Goal: Task Accomplishment & Management: Use online tool/utility

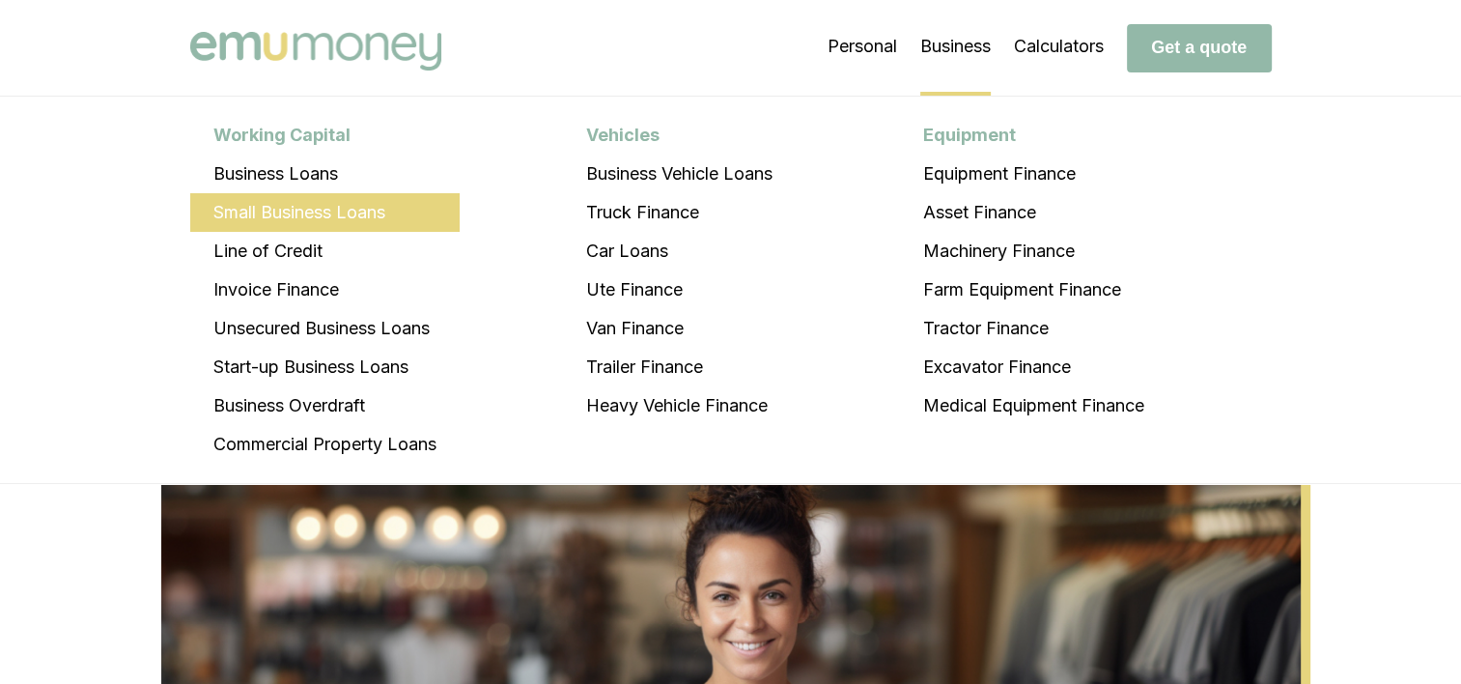
click at [371, 203] on li "Small Business Loans" at bounding box center [324, 212] width 269 height 39
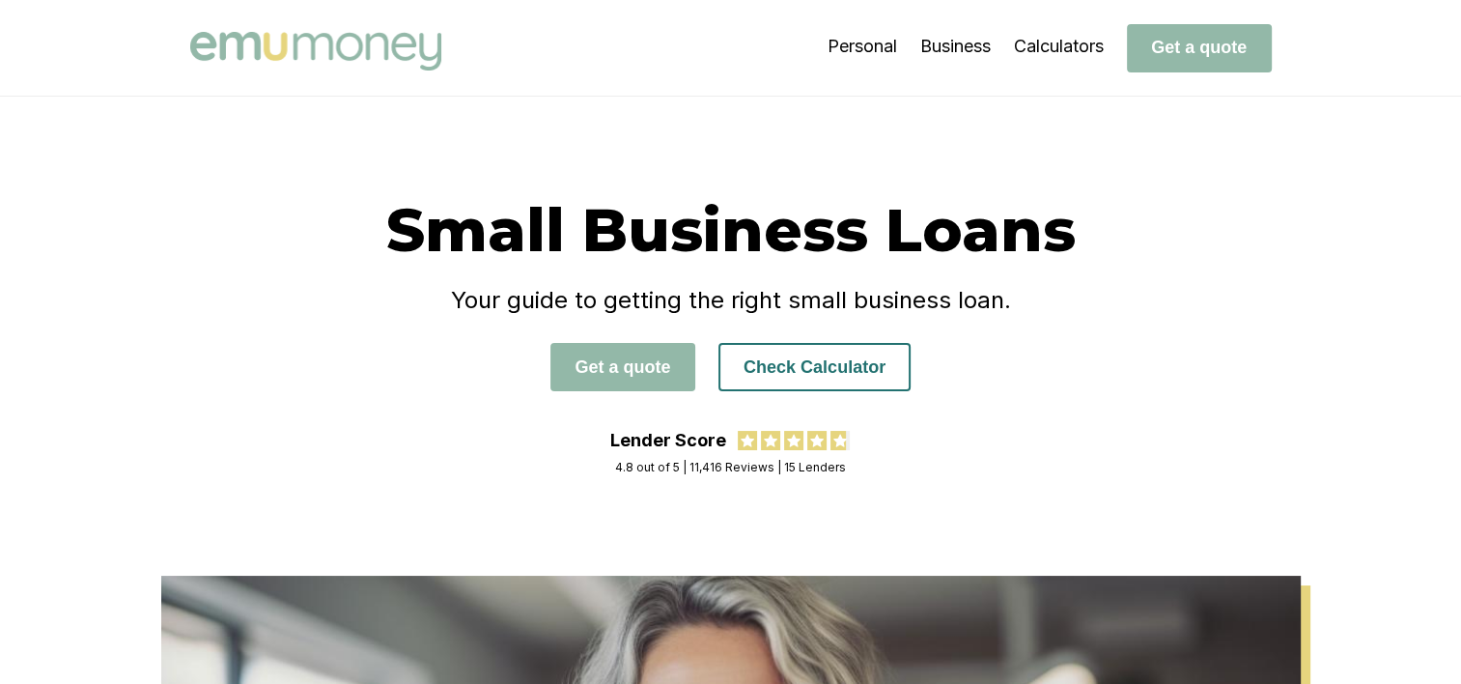
click at [836, 363] on button "Check Calculator" at bounding box center [814, 367] width 192 height 48
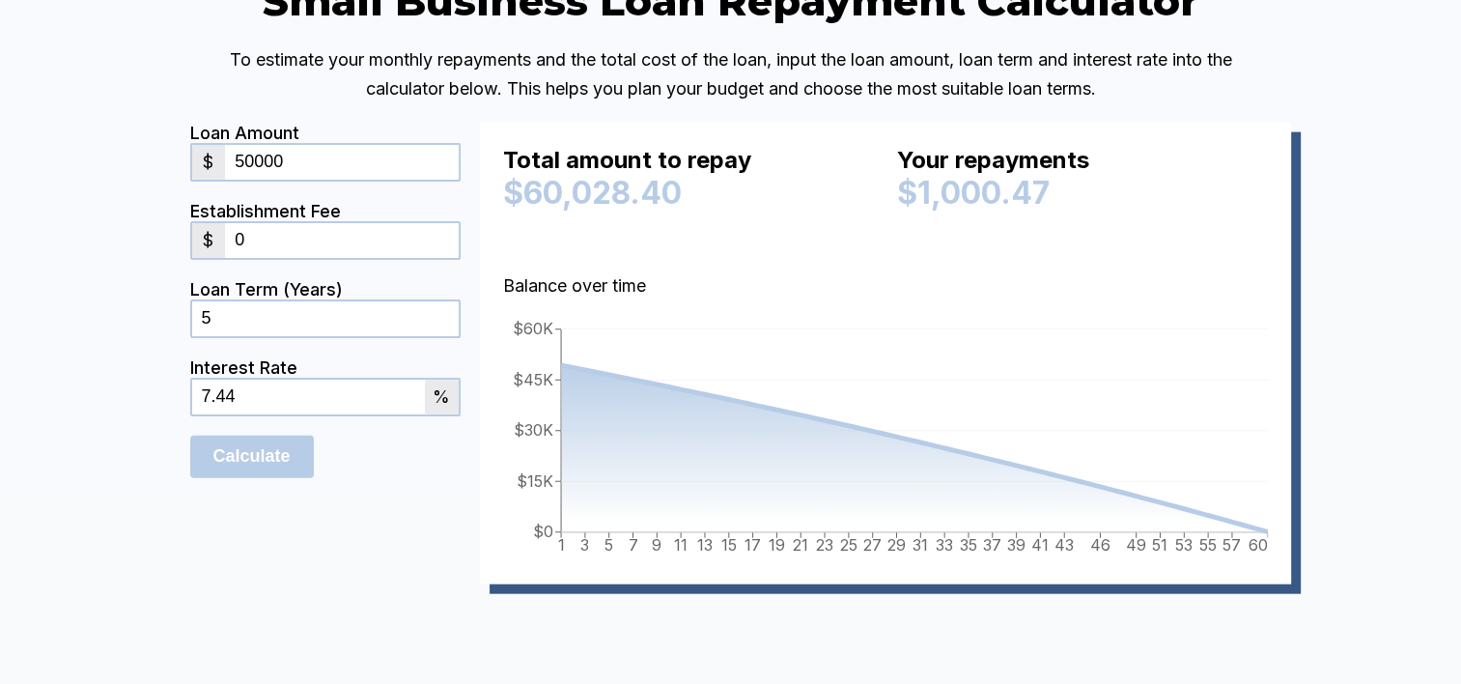
scroll to position [4422, 0]
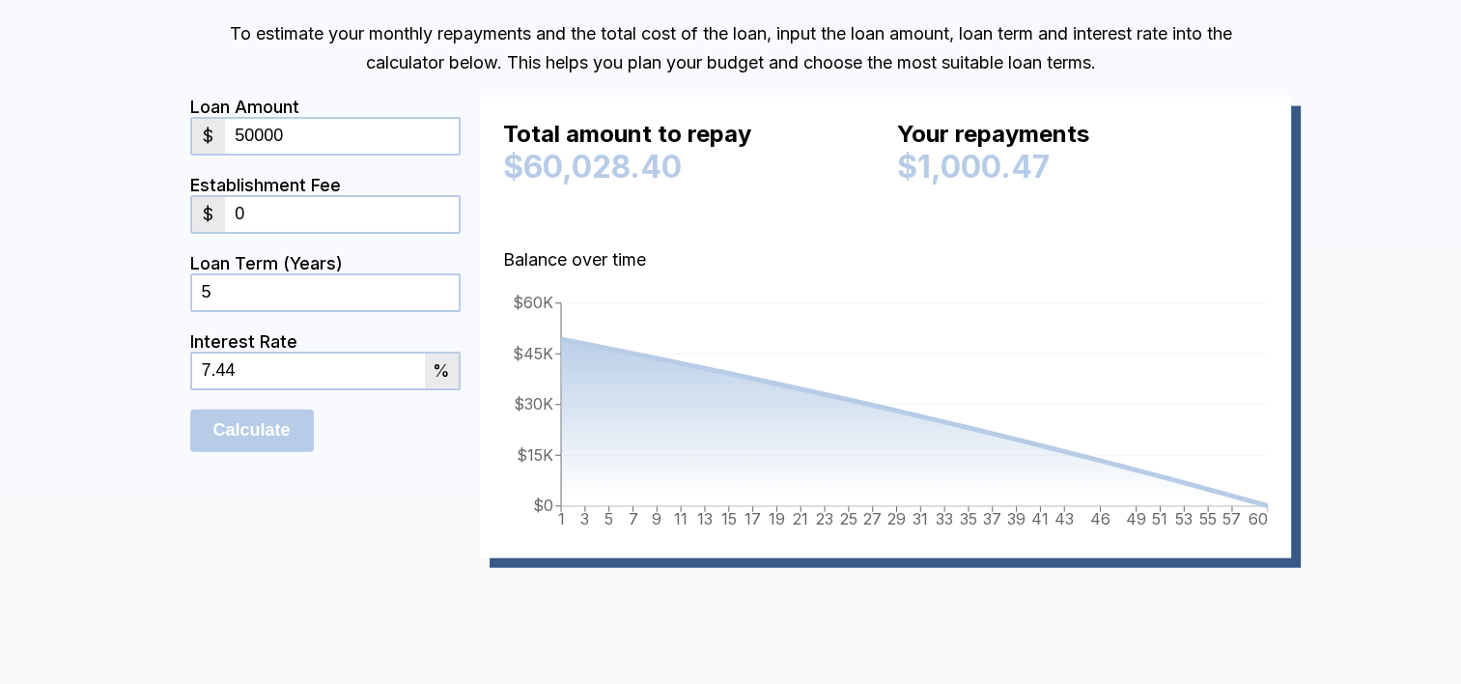
drag, startPoint x: 237, startPoint y: 372, endPoint x: 92, endPoint y: 330, distance: 150.7
click at [97, 345] on div "Small Business Loan Repayment Calculator To estimate your monthly repayments an…" at bounding box center [730, 283] width 1461 height 956
click at [255, 452] on input "Calculate" at bounding box center [252, 430] width 124 height 42
drag, startPoint x: 222, startPoint y: 375, endPoint x: 149, endPoint y: 351, distance: 77.0
click at [163, 352] on div "Small Business Loan Repayment Calculator To estimate your monthly repayments an…" at bounding box center [731, 283] width 1159 height 666
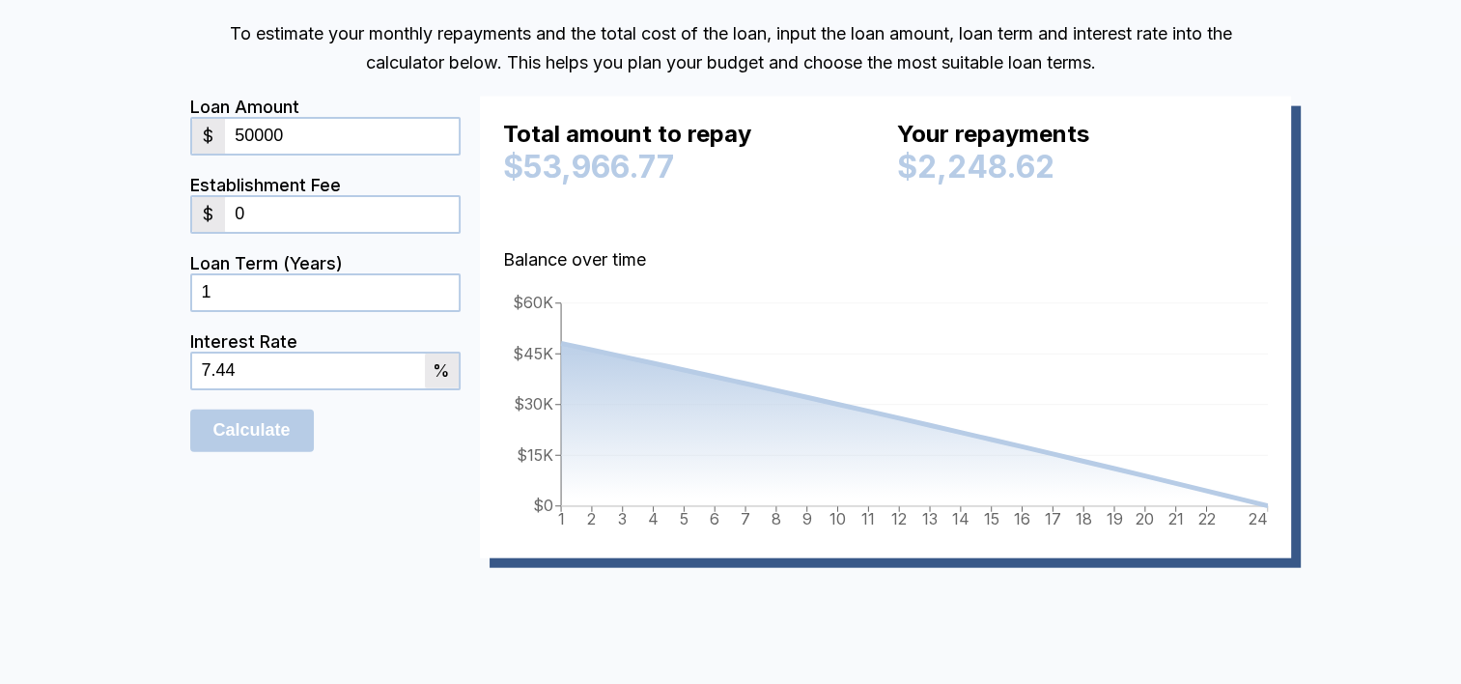
click at [190, 409] on input "Calculate" at bounding box center [252, 430] width 124 height 42
drag, startPoint x: 217, startPoint y: 366, endPoint x: 96, endPoint y: 296, distance: 140.1
click at [158, 348] on div "Small Business Loan Repayment Calculator To estimate your monthly repayments an…" at bounding box center [731, 283] width 1159 height 666
type input "5"
click at [190, 409] on input "Calculate" at bounding box center [252, 430] width 124 height 42
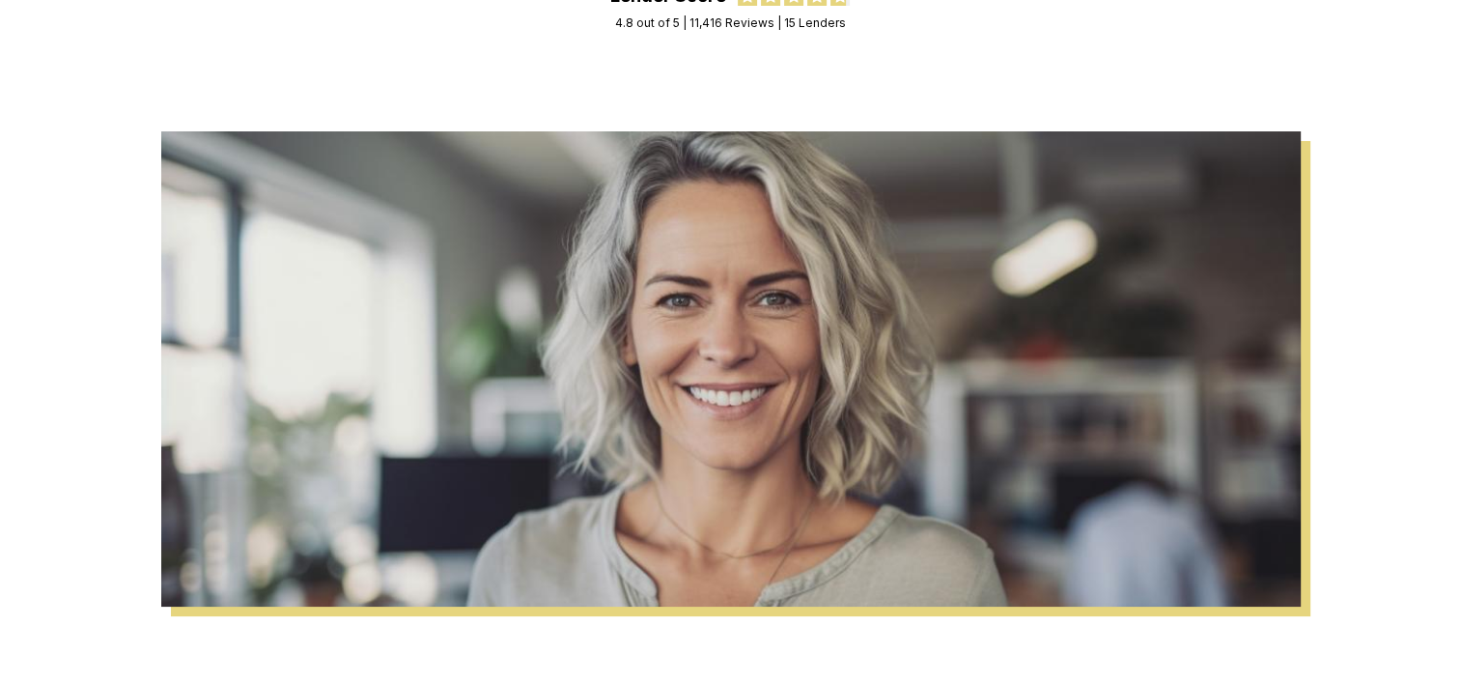
scroll to position [0, 0]
